Goal: Information Seeking & Learning: Learn about a topic

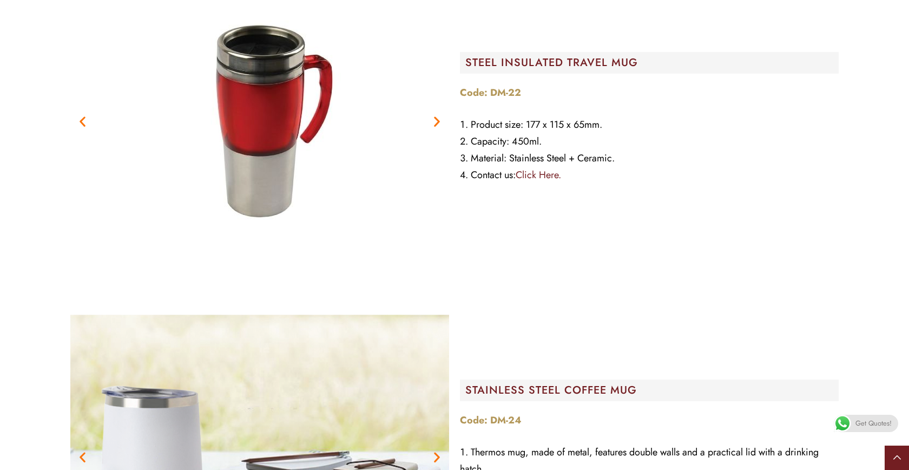
click at [899, 460] on icon at bounding box center [897, 457] width 8 height 24
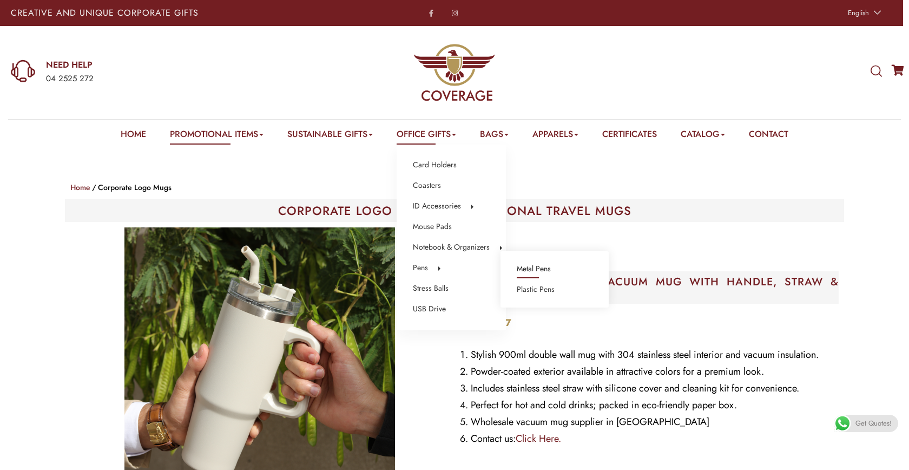
click at [529, 268] on link "Metal Pens" at bounding box center [534, 269] width 34 height 14
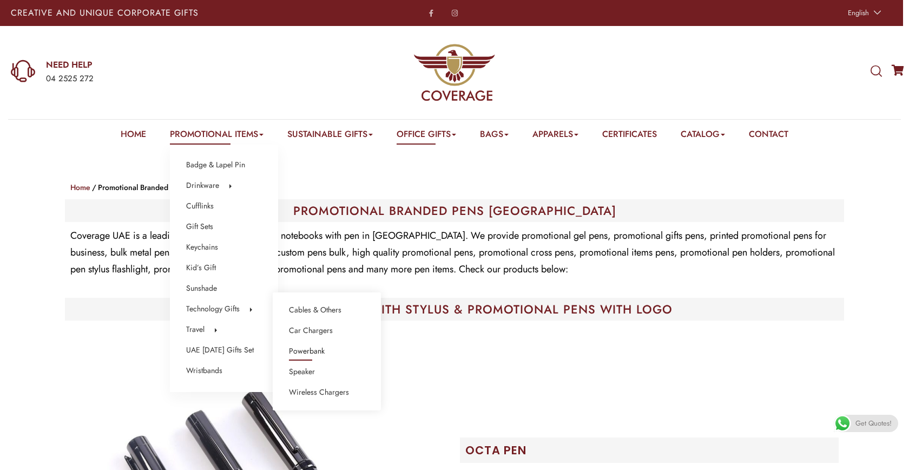
click at [324, 350] on link "Powerbank" at bounding box center [307, 351] width 36 height 14
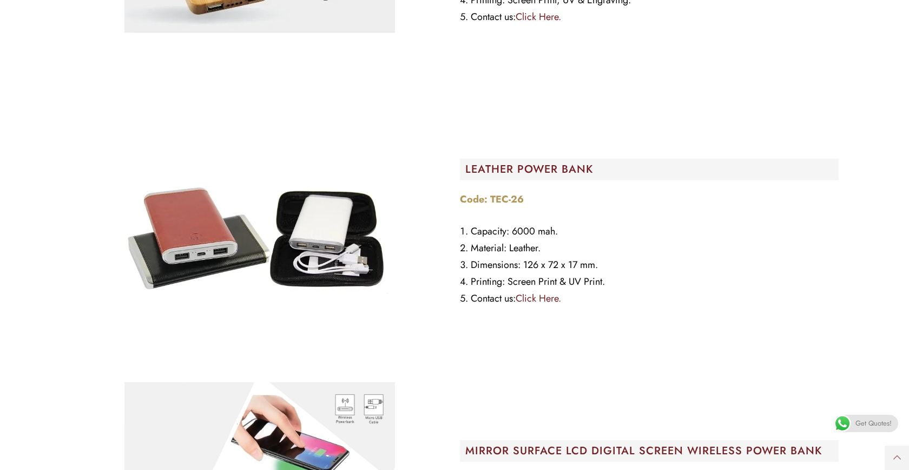
scroll to position [5617, 0]
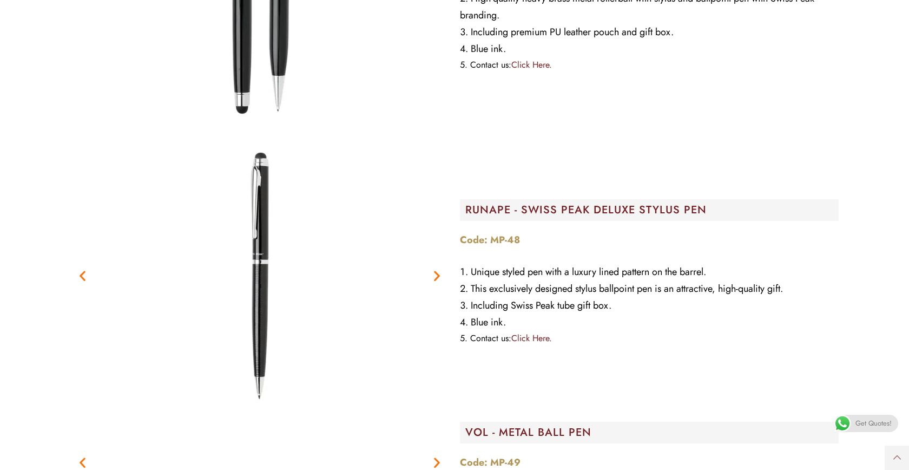
scroll to position [14563, 0]
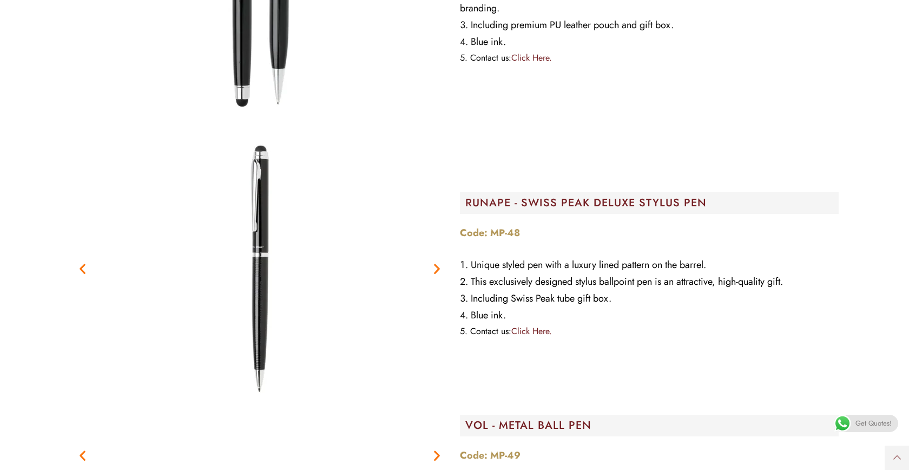
click at [435, 261] on icon "Next slide" at bounding box center [437, 268] width 14 height 14
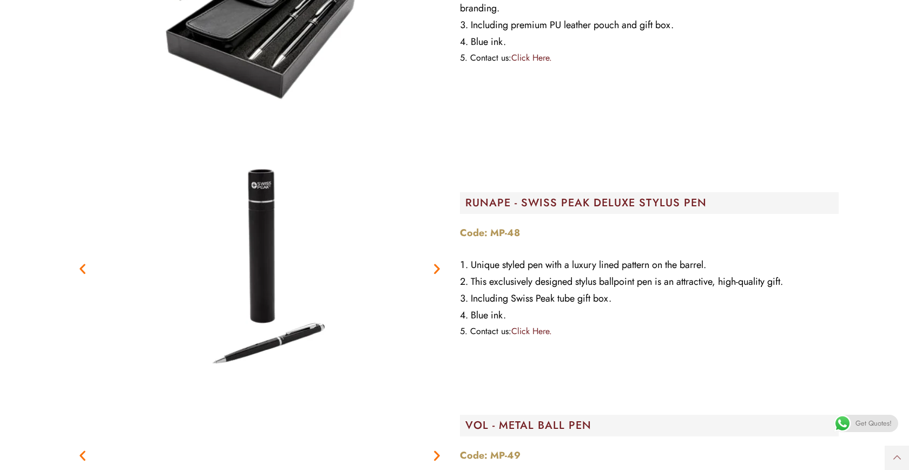
click at [434, 261] on icon "Next slide" at bounding box center [437, 268] width 14 height 14
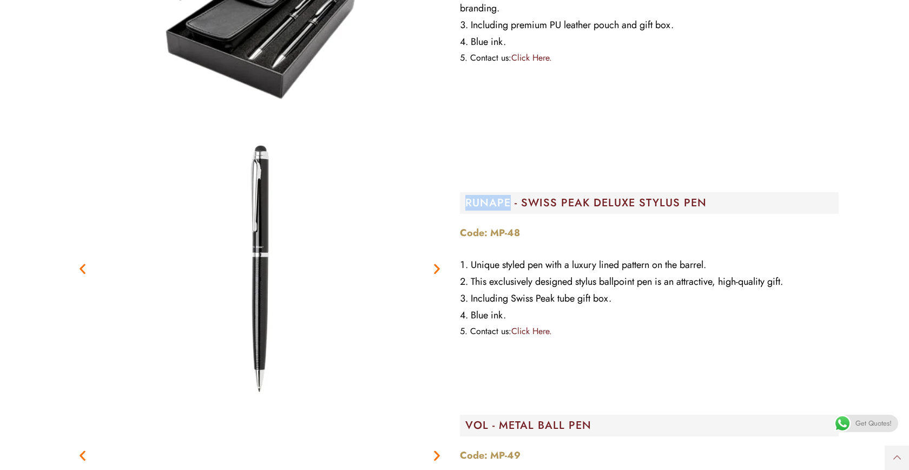
drag, startPoint x: 467, startPoint y: 194, endPoint x: 508, endPoint y: 193, distance: 41.1
click at [509, 197] on h2 "RUNAPE - SWISS PEAK DELUXE STYLUS PEN" at bounding box center [651, 202] width 373 height 11
copy h2 "RUNAPE"
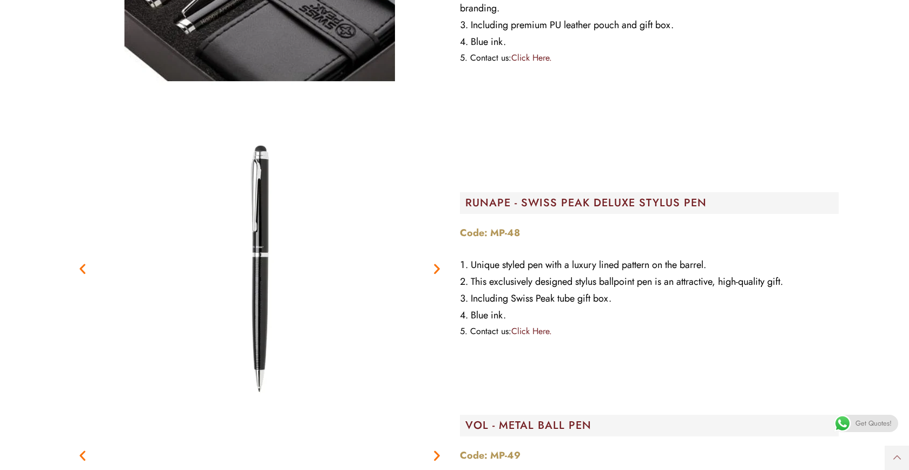
click at [477, 197] on h2 "RUNAPE - SWISS PEAK DELUXE STYLUS PEN" at bounding box center [651, 202] width 373 height 11
drag, startPoint x: 466, startPoint y: 192, endPoint x: 556, endPoint y: 193, distance: 90.4
click at [556, 197] on h2 "RUNAPE - SWISS PEAK DELUXE STYLUS PEN" at bounding box center [651, 202] width 373 height 11
copy h2 "RUNAPE - SWISS"
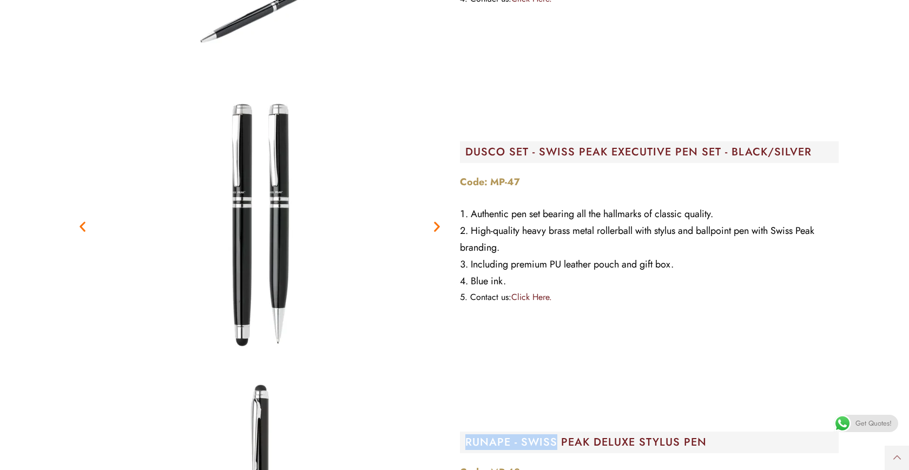
scroll to position [14320, 0]
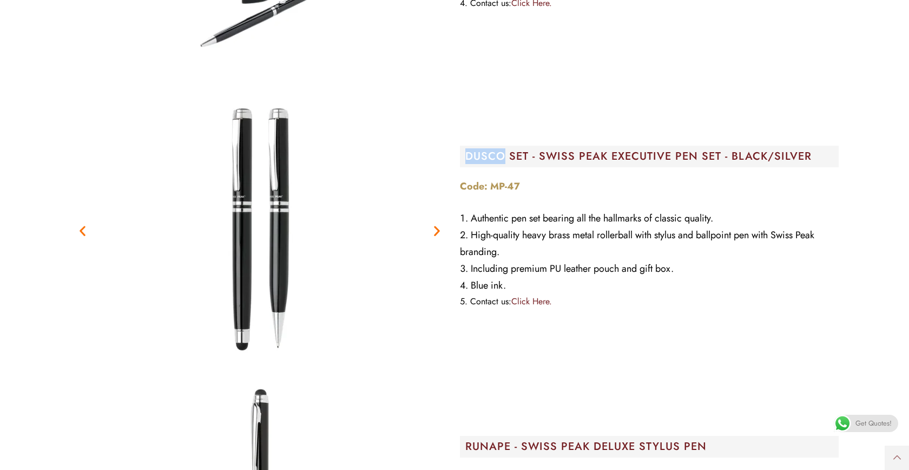
drag, startPoint x: 467, startPoint y: 147, endPoint x: 503, endPoint y: 149, distance: 36.3
click at [503, 151] on h2 "DUSCO SET - SWISS PEAK EXECUTIVE PEN SET - BLACK/SILVER" at bounding box center [651, 156] width 373 height 11
copy h2 "DUSCO"
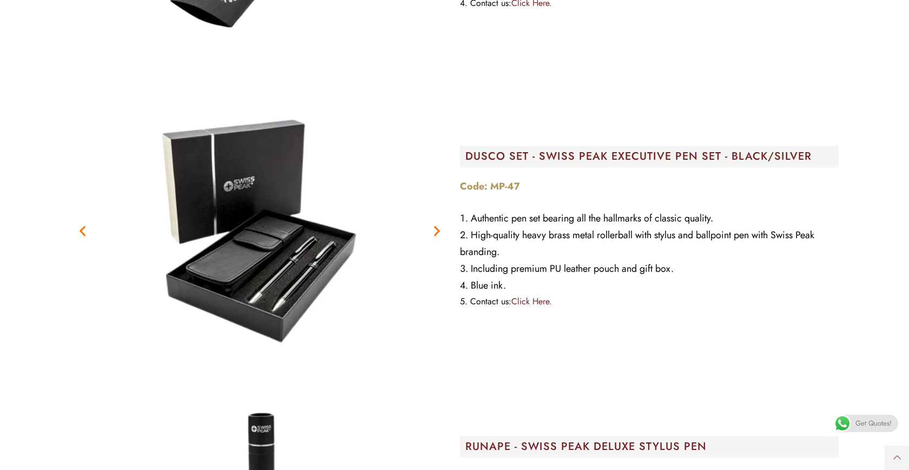
click at [434, 223] on icon "Next slide" at bounding box center [437, 230] width 14 height 14
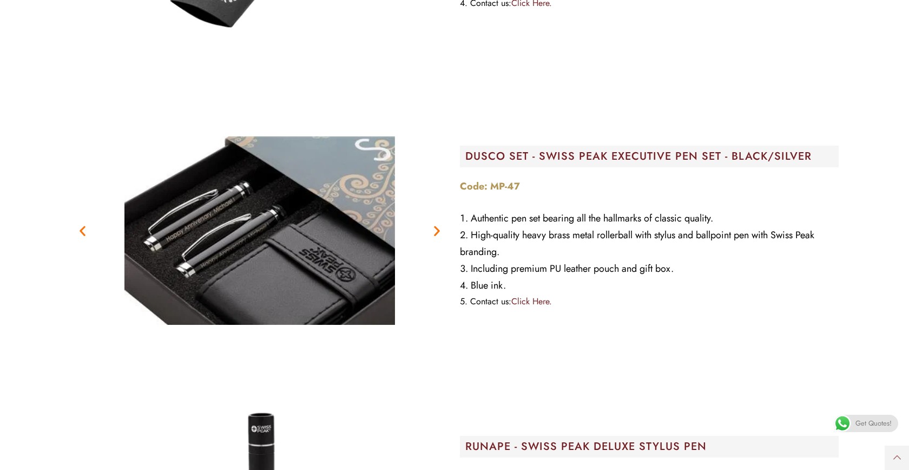
click at [437, 223] on icon "Next slide" at bounding box center [437, 230] width 14 height 14
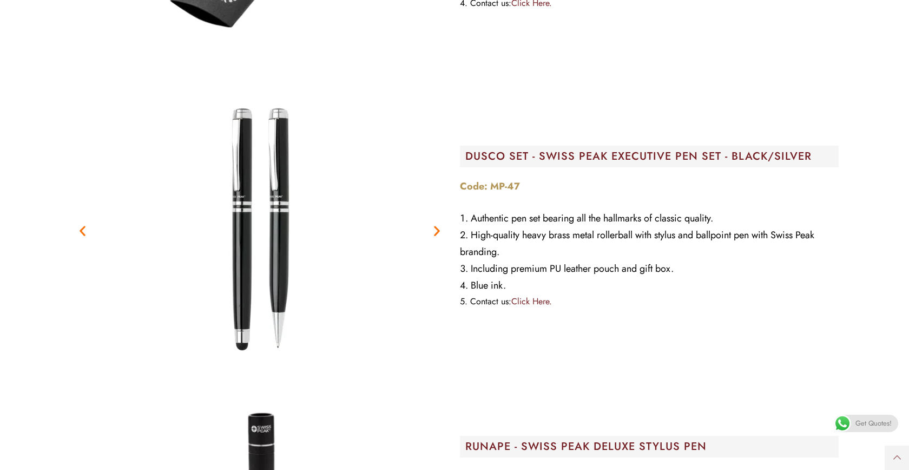
click at [437, 223] on icon "Next slide" at bounding box center [437, 230] width 14 height 14
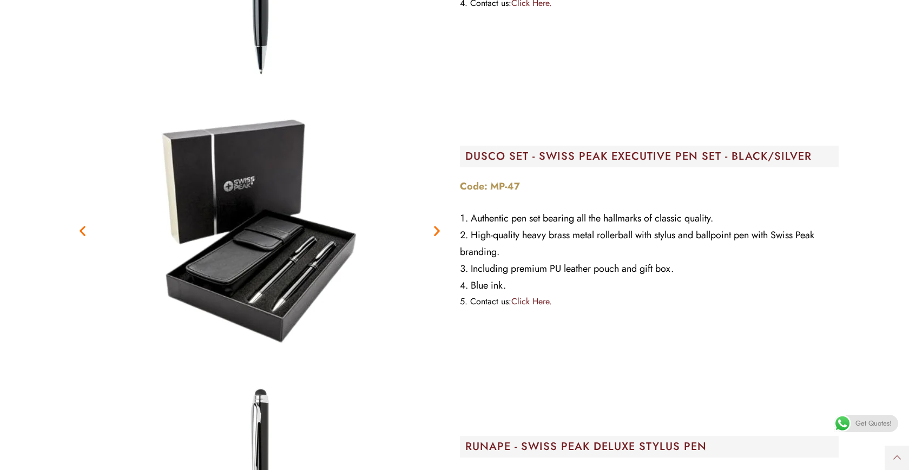
click at [437, 223] on icon "Next slide" at bounding box center [437, 230] width 14 height 14
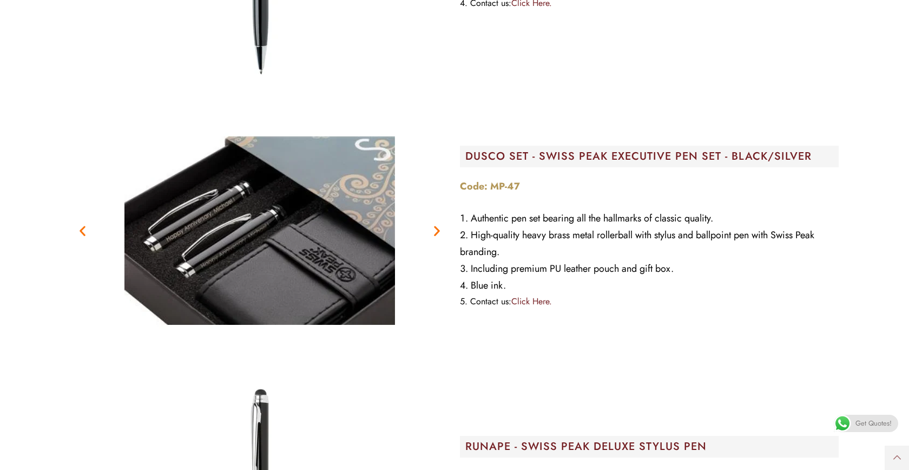
click at [437, 223] on icon "Next slide" at bounding box center [437, 230] width 14 height 14
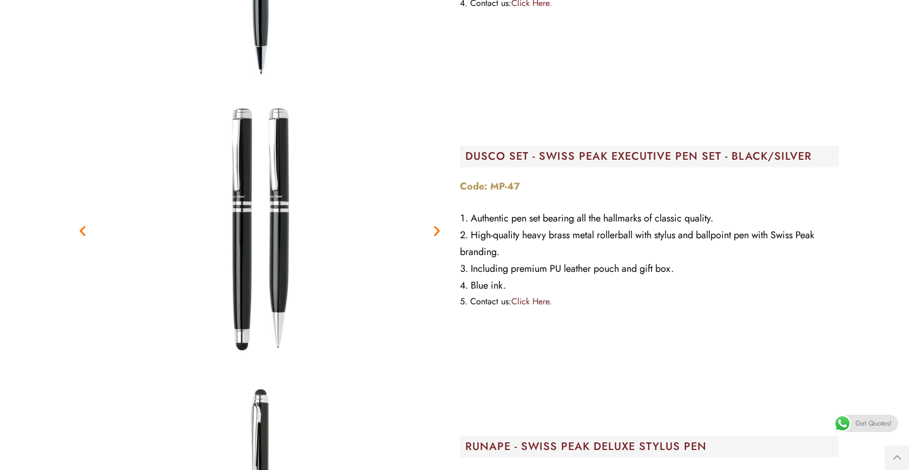
click at [437, 223] on icon "Next slide" at bounding box center [437, 230] width 14 height 14
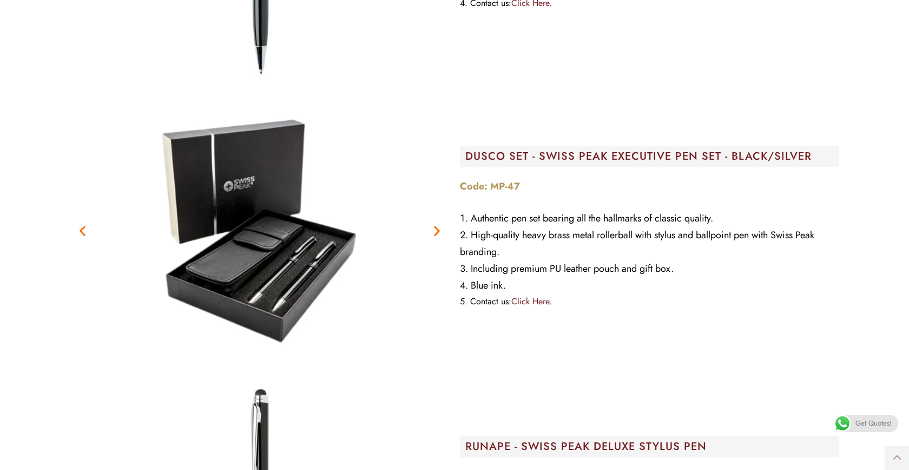
click at [437, 223] on icon "Next slide" at bounding box center [437, 230] width 14 height 14
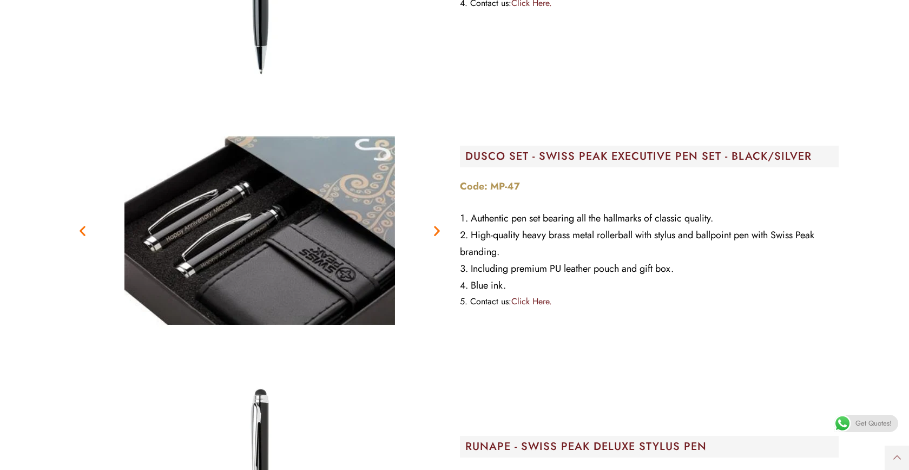
click at [437, 223] on icon "Next slide" at bounding box center [437, 230] width 14 height 14
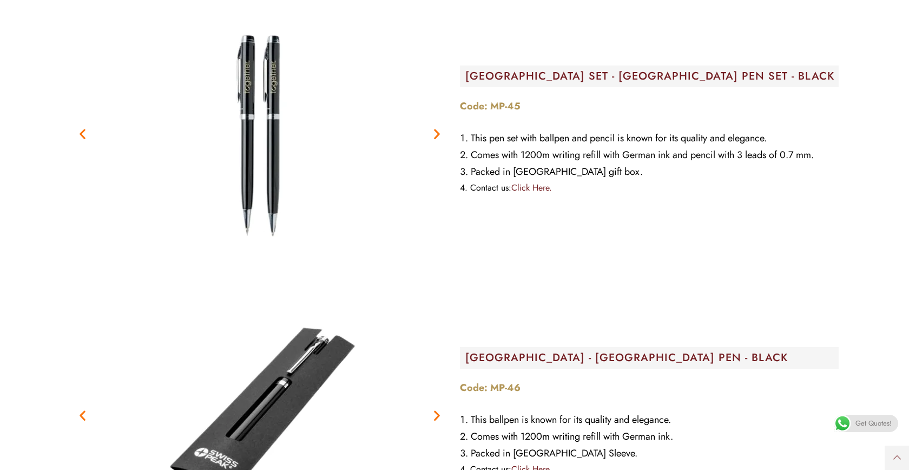
scroll to position [13862, 0]
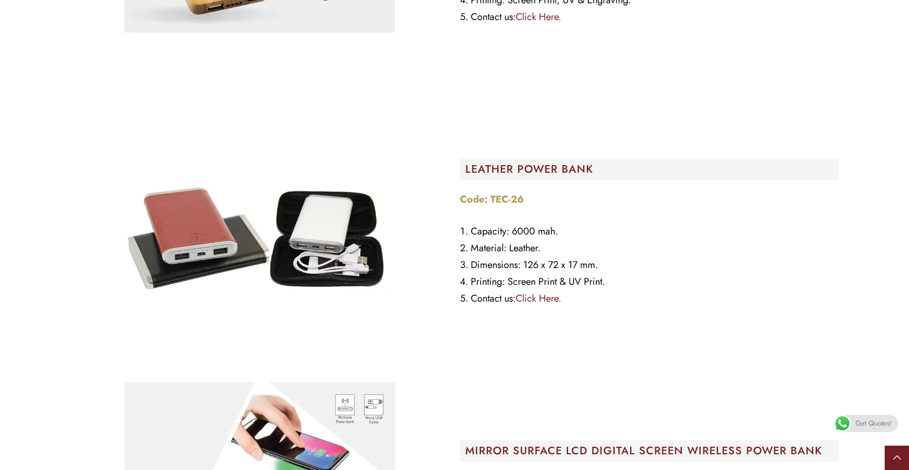
click at [902, 460] on link at bounding box center [897, 457] width 24 height 24
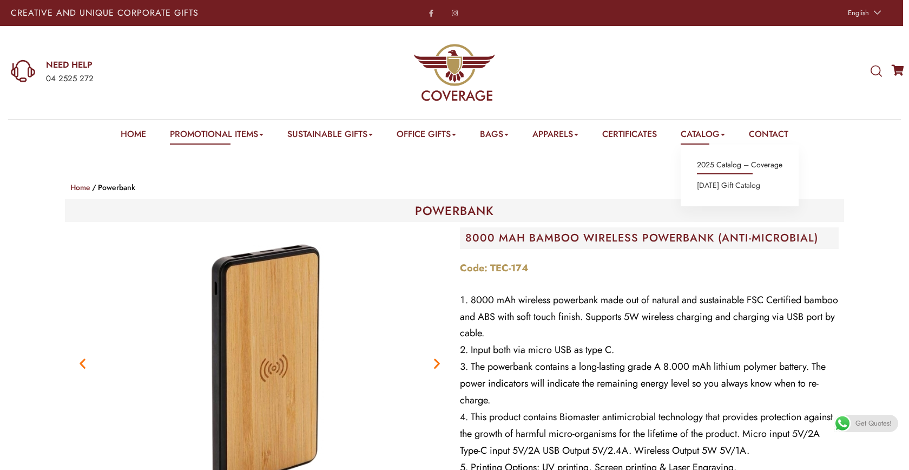
click at [727, 166] on link "2025 Catalog – Coverage" at bounding box center [739, 165] width 85 height 14
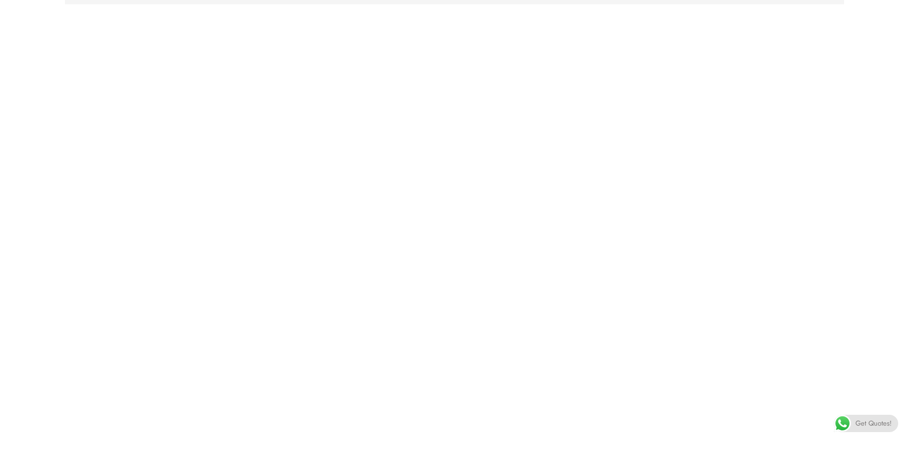
scroll to position [216, 0]
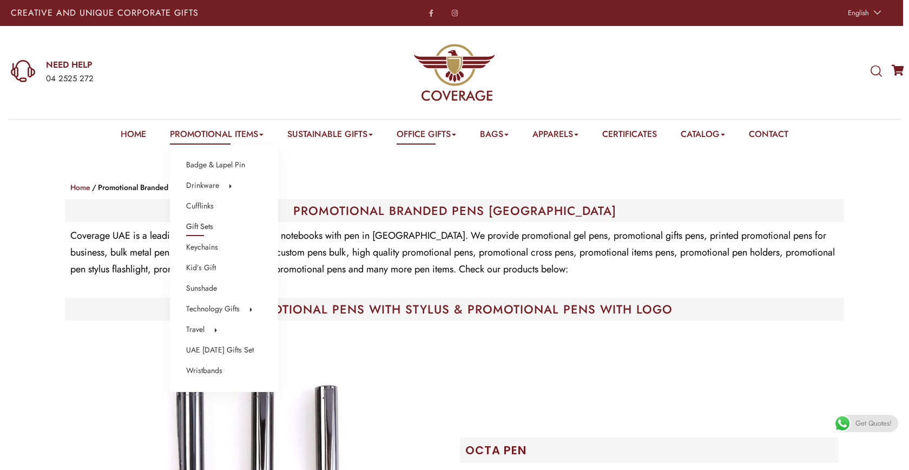
click at [199, 223] on link "Gift Sets" at bounding box center [199, 227] width 27 height 14
